Goal: Communication & Community: Answer question/provide support

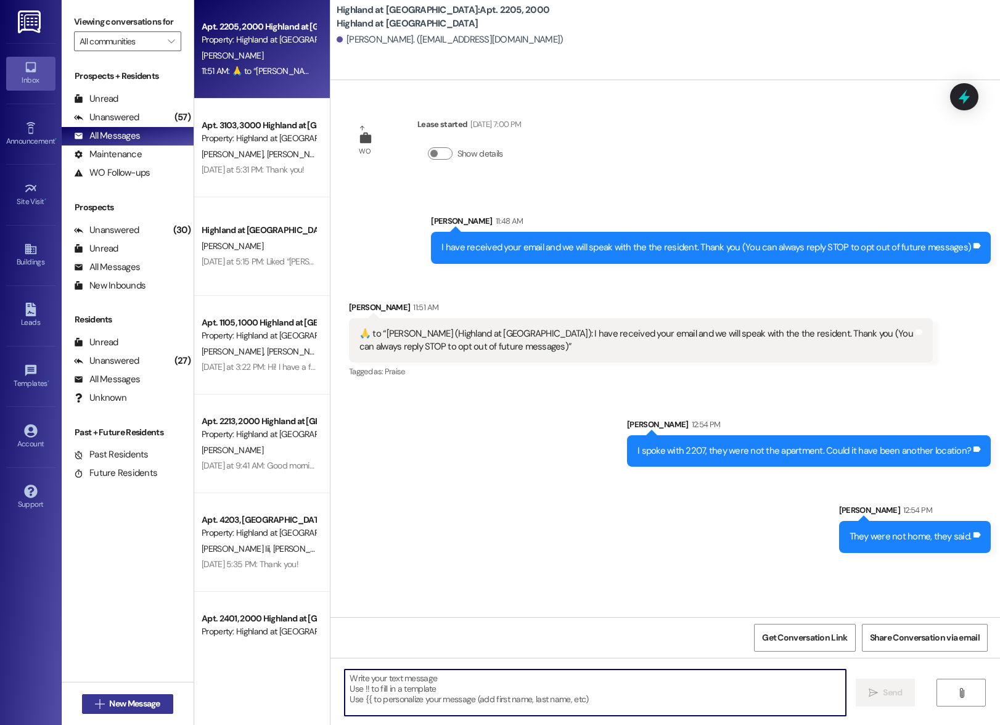
click at [121, 707] on span "New Message" at bounding box center [134, 703] width 51 height 13
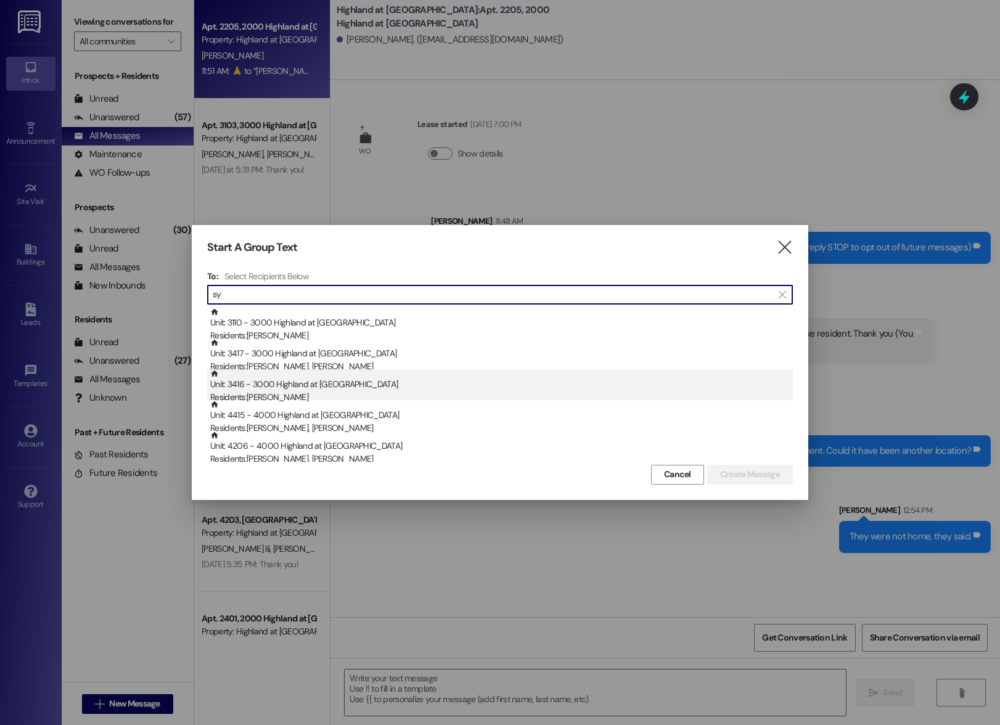
type input "sy"
click at [256, 394] on div "Residents: [PERSON_NAME]" at bounding box center [501, 397] width 583 height 13
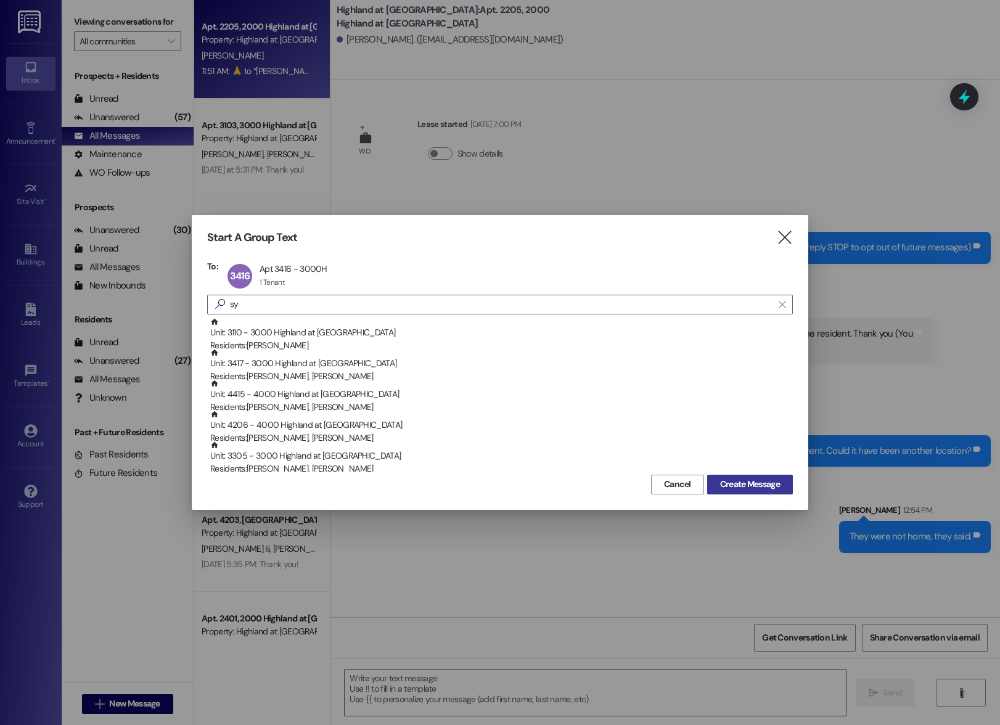
click at [739, 484] on span "Create Message" at bounding box center [750, 484] width 60 height 13
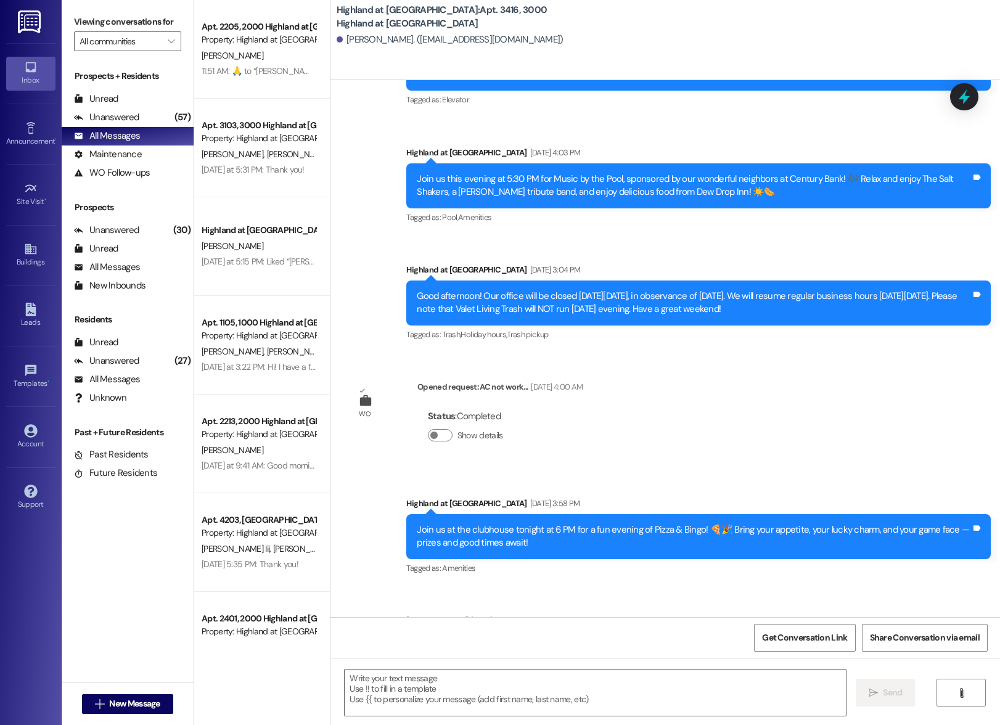
scroll to position [11672, 0]
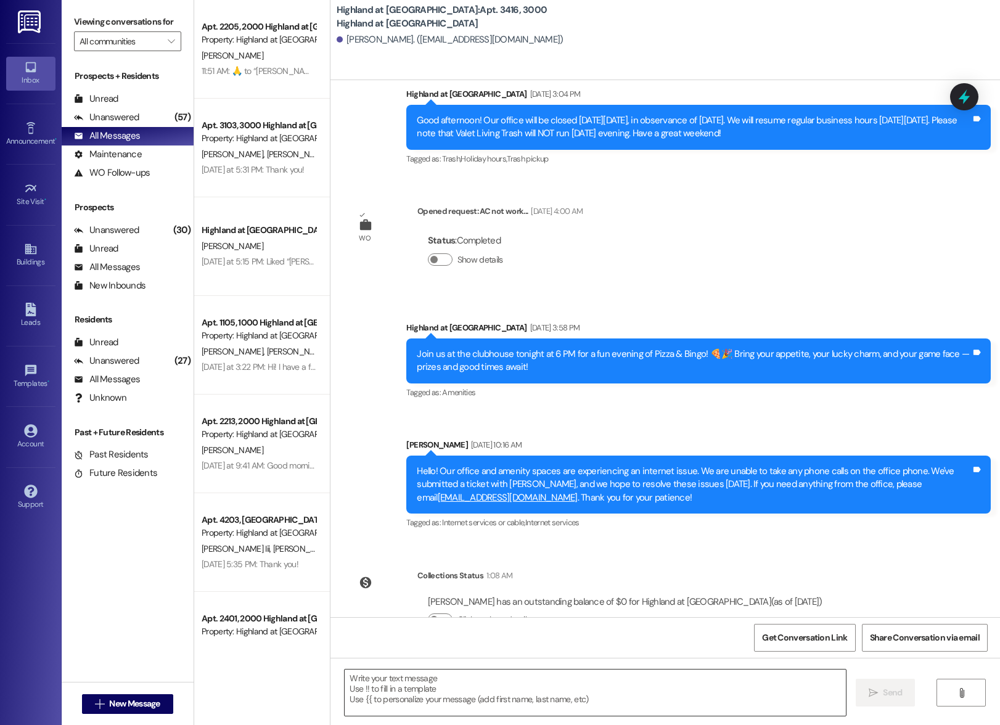
click at [502, 682] on textarea at bounding box center [595, 693] width 501 height 46
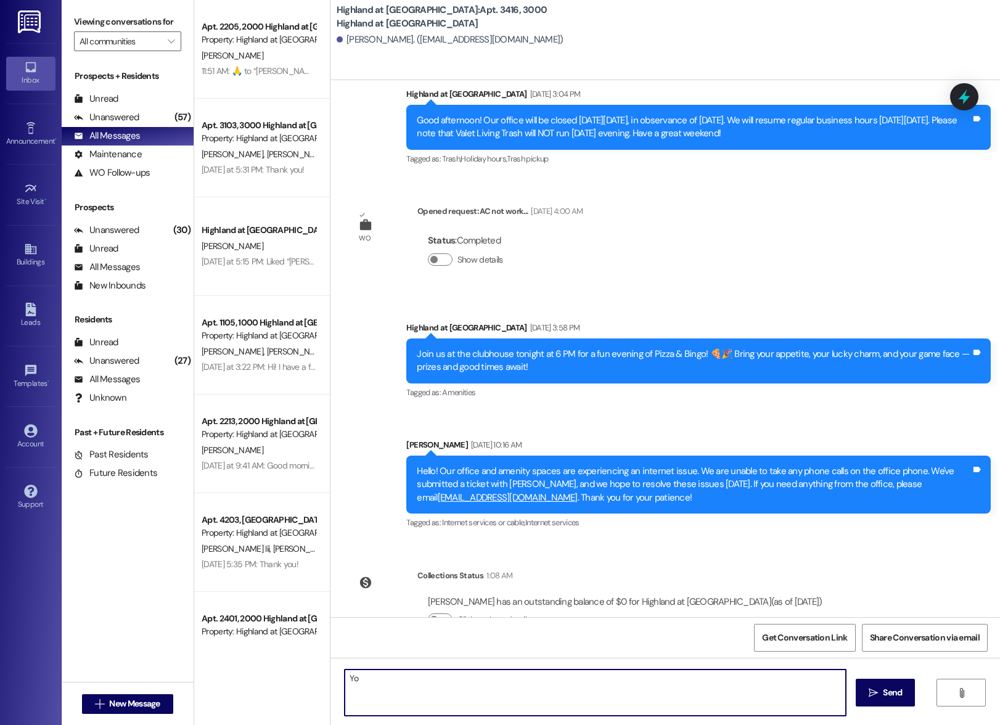
type textarea "Y"
type textarea "You have some flowers at the office for you :)"
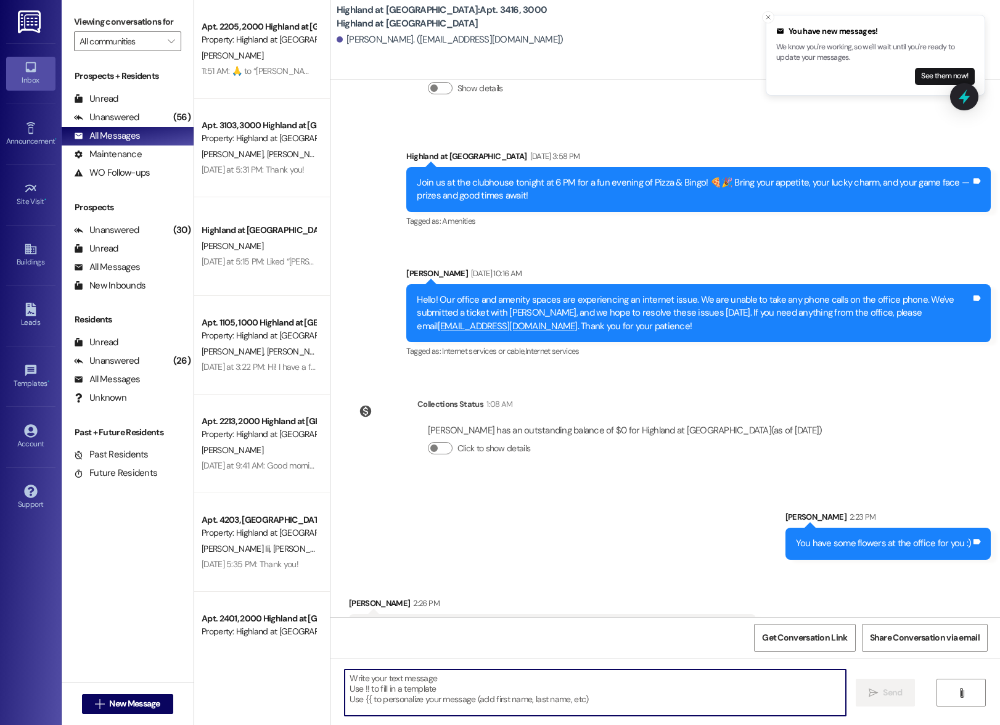
scroll to position [11844, 0]
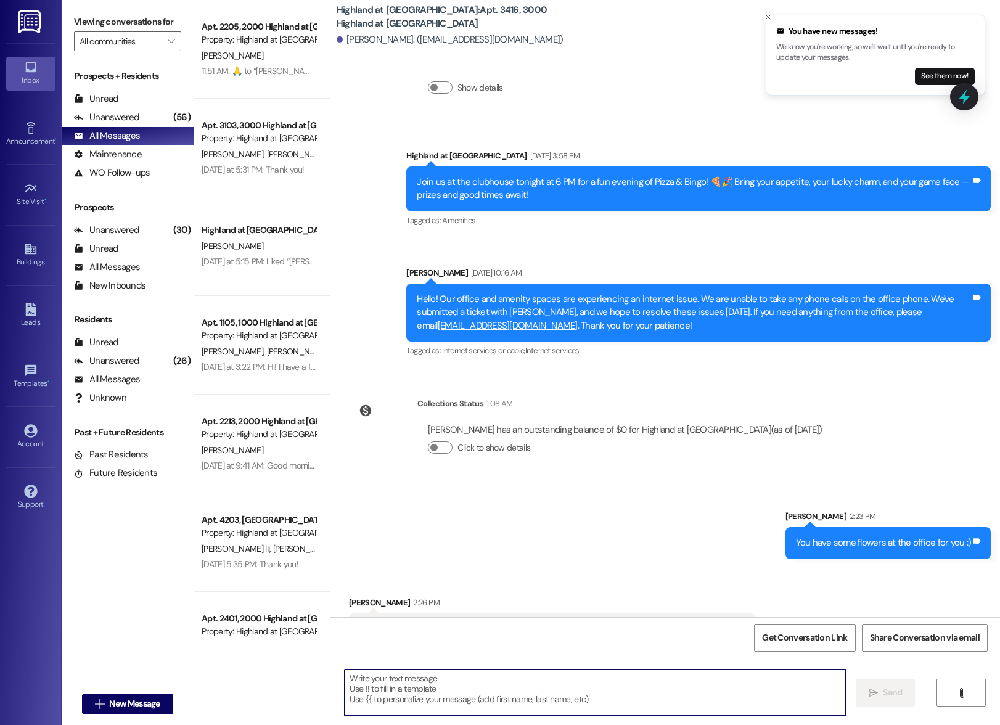
click at [670, 693] on textarea at bounding box center [595, 693] width 501 height 46
type textarea "Yes, that is fine."
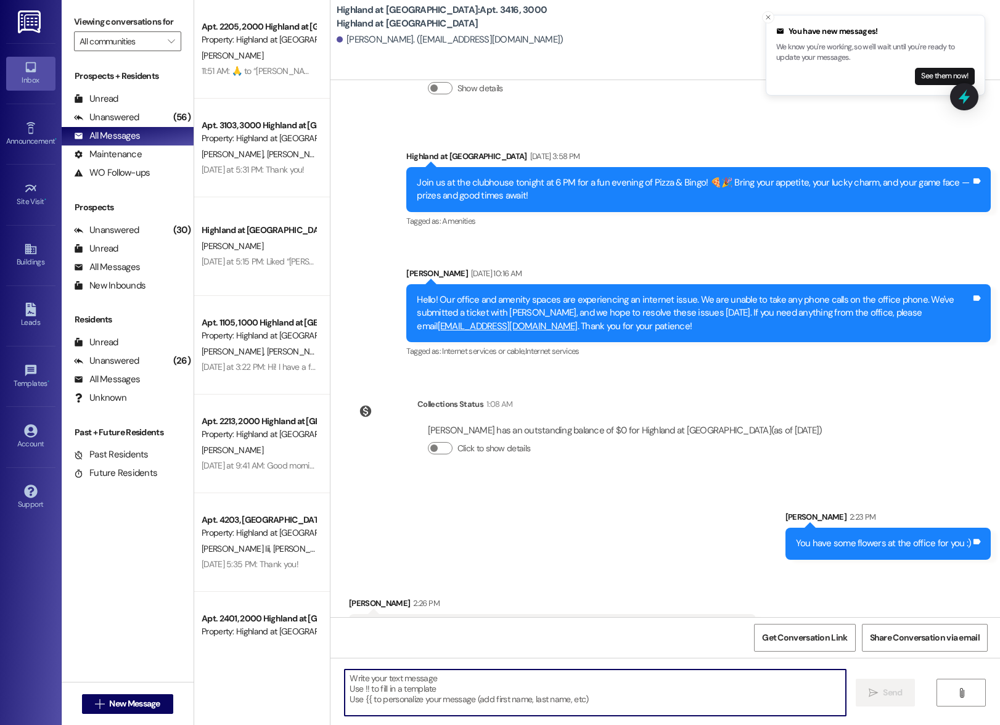
scroll to position [11929, 0]
